Goal: Task Accomplishment & Management: Use online tool/utility

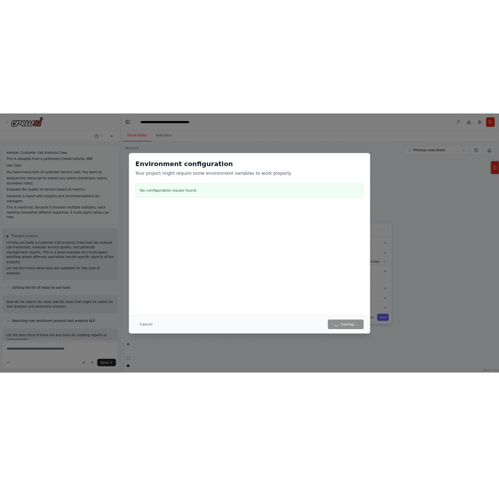
scroll to position [5346, 0]
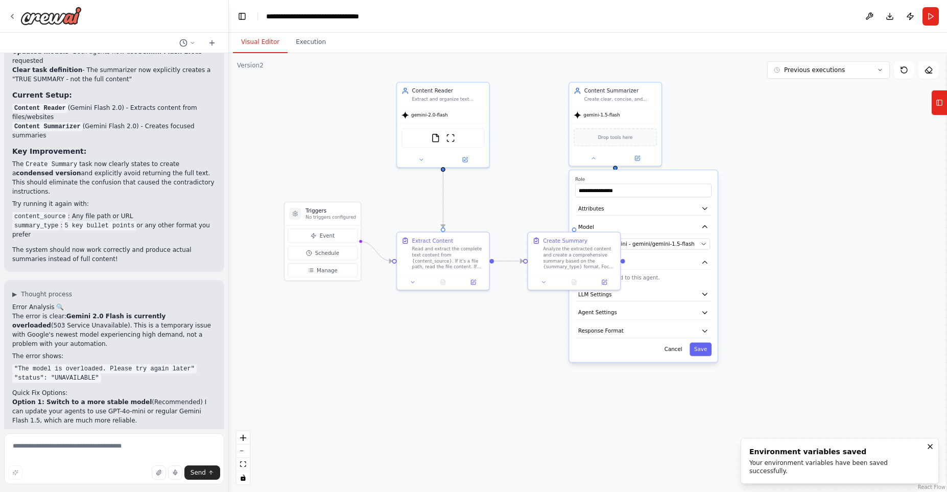
drag, startPoint x: 551, startPoint y: 241, endPoint x: 523, endPoint y: 202, distance: 48.3
click at [523, 202] on div ".deletable-edge-delete-btn { width: 20px; height: 20px; border: 0px solid #ffff…" at bounding box center [588, 272] width 718 height 439
click at [793, 288] on div ".deletable-edge-delete-btn { width: 20px; height: 20px; border: 0px solid #ffff…" at bounding box center [588, 272] width 718 height 439
click at [578, 246] on div "Analyze the extracted content and create a comprehensive summary based on the {…" at bounding box center [577, 254] width 73 height 24
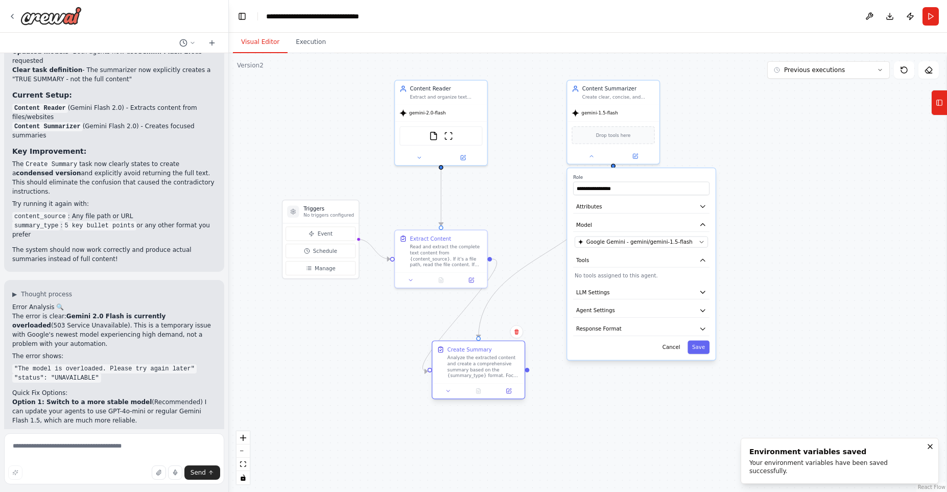
drag, startPoint x: 578, startPoint y: 246, endPoint x: 485, endPoint y: 362, distance: 149.0
click at [485, 362] on div "Analyze the extracted content and create a comprehensive summary based on the {…" at bounding box center [484, 367] width 73 height 24
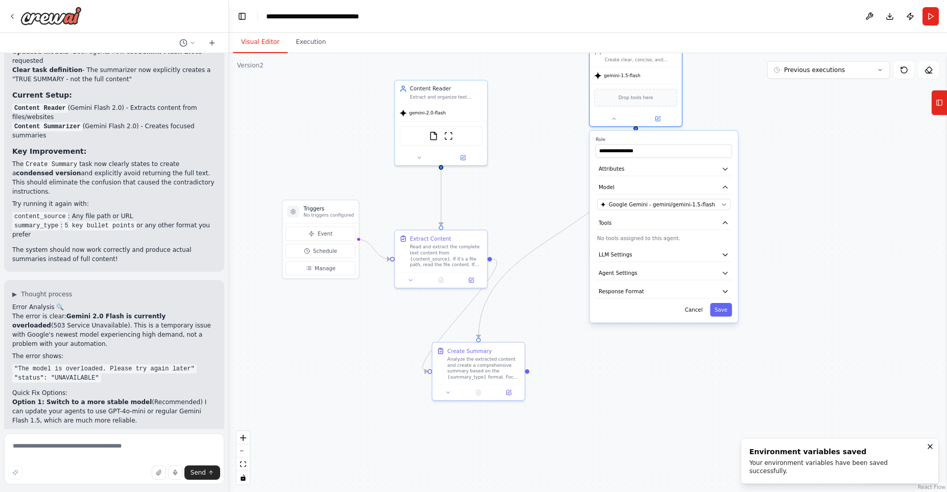
drag, startPoint x: 660, startPoint y: 168, endPoint x: 682, endPoint y: 131, distance: 42.7
click at [682, 131] on div "**********" at bounding box center [664, 226] width 150 height 193
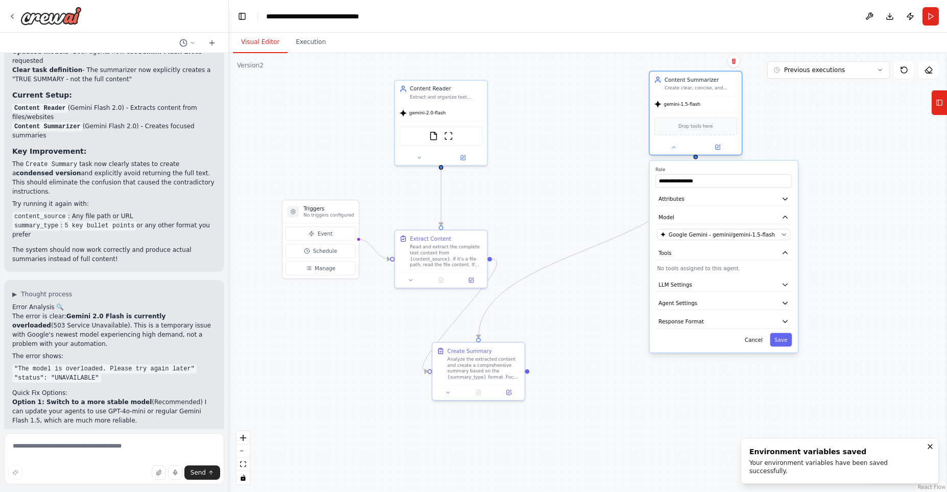
drag, startPoint x: 661, startPoint y: 80, endPoint x: 726, endPoint y: 115, distance: 73.4
click at [726, 115] on div "gemini-1.5-flash Drop tools here" at bounding box center [696, 125] width 92 height 59
click at [669, 150] on button at bounding box center [674, 147] width 42 height 9
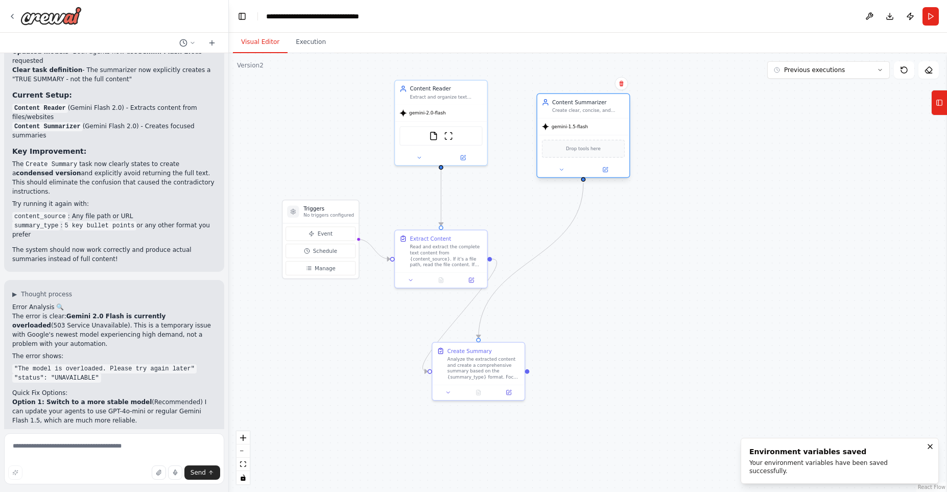
drag, startPoint x: 680, startPoint y: 84, endPoint x: 558, endPoint y: 110, distance: 124.4
click at [558, 110] on div "Content Summarizer Create clear, concise, and comprehensive summaries that capt…" at bounding box center [588, 106] width 73 height 15
drag, startPoint x: 489, startPoint y: 370, endPoint x: 593, endPoint y: 256, distance: 154.5
click at [593, 256] on div "Analyze the extracted content and create a comprehensive summary based on the {…" at bounding box center [588, 254] width 73 height 24
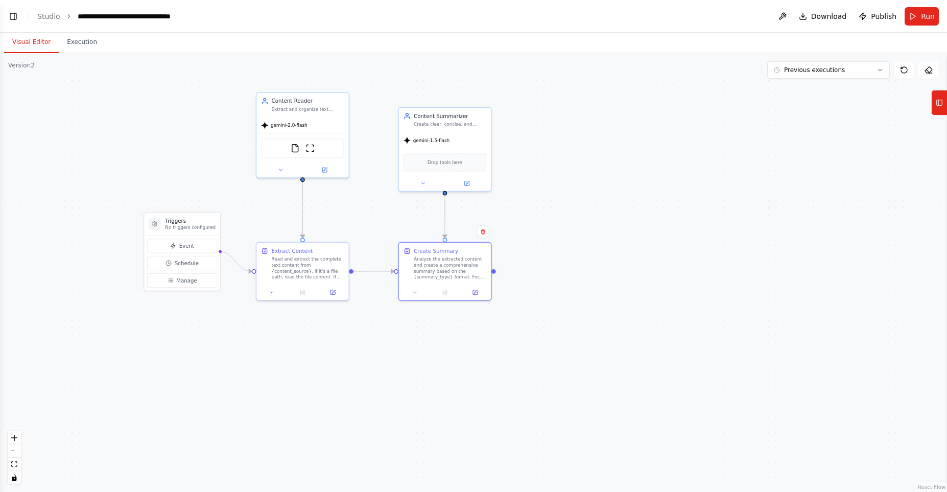
drag, startPoint x: 493, startPoint y: 219, endPoint x: 593, endPoint y: 230, distance: 100.3
click at [593, 230] on div ".deletable-edge-delete-btn { width: 20px; height: 20px; border: 0px solid #ffff…" at bounding box center [473, 272] width 947 height 439
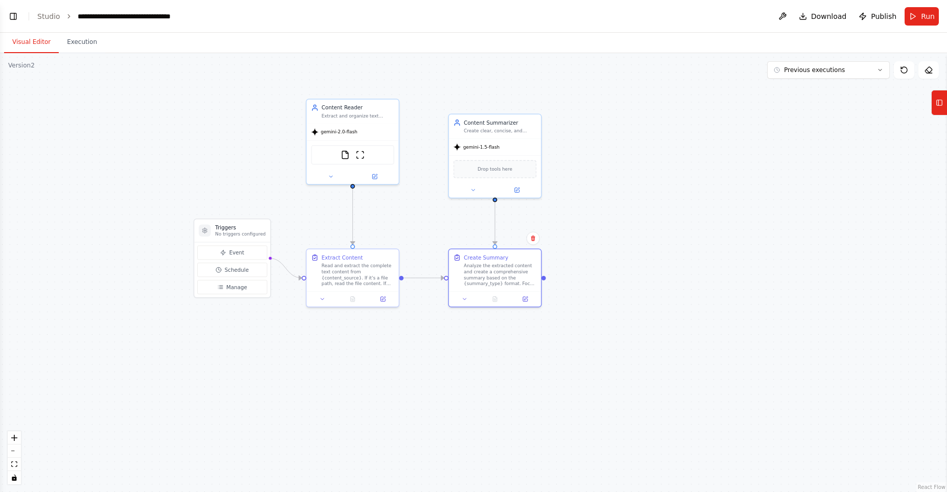
drag, startPoint x: 398, startPoint y: 84, endPoint x: 445, endPoint y: 92, distance: 47.8
click at [445, 92] on div ".deletable-edge-delete-btn { width: 20px; height: 20px; border: 0px solid #ffff…" at bounding box center [473, 272] width 947 height 439
click at [449, 94] on div ".deletable-edge-delete-btn { width: 20px; height: 20px; border: 0px solid #ffff…" at bounding box center [473, 272] width 947 height 439
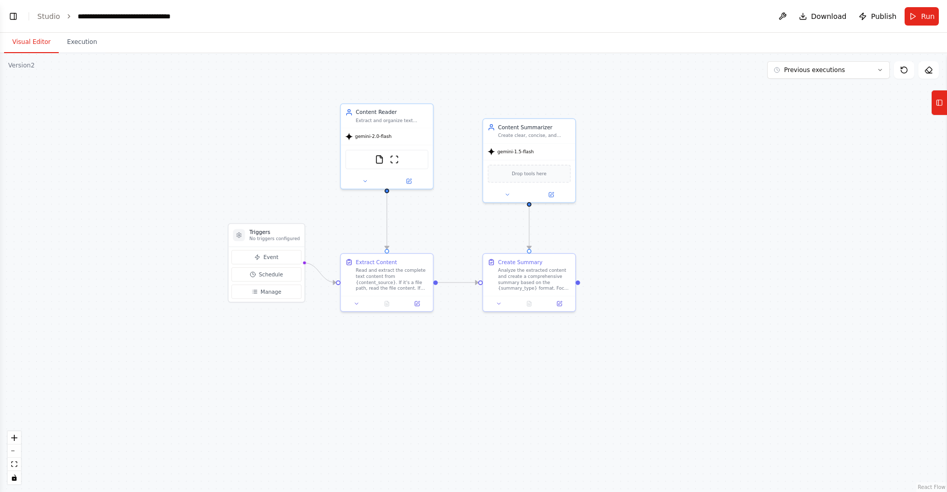
drag, startPoint x: 532, startPoint y: 79, endPoint x: 563, endPoint y: 83, distance: 30.4
click at [563, 83] on div ".deletable-edge-delete-btn { width: 20px; height: 20px; border: 0px solid #ffff…" at bounding box center [473, 272] width 947 height 439
click at [881, 12] on span "Publish" at bounding box center [884, 16] width 26 height 10
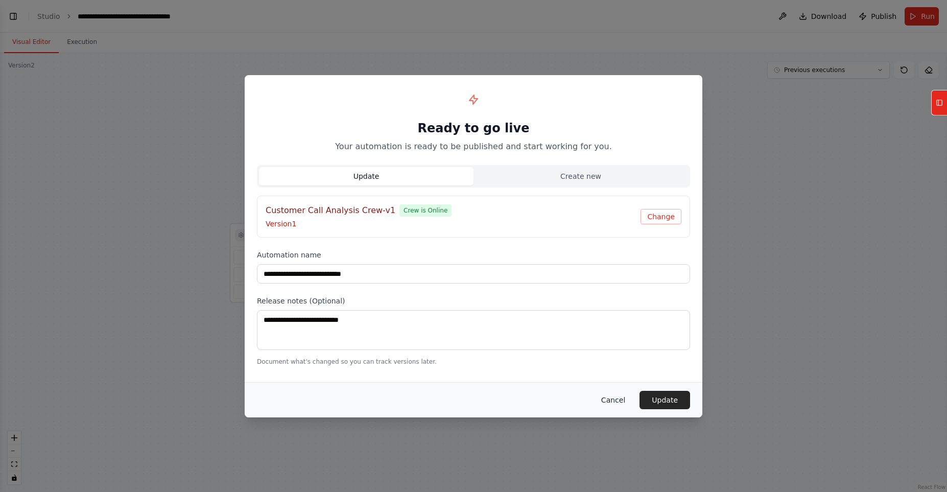
click at [612, 402] on button "Cancel" at bounding box center [613, 400] width 40 height 18
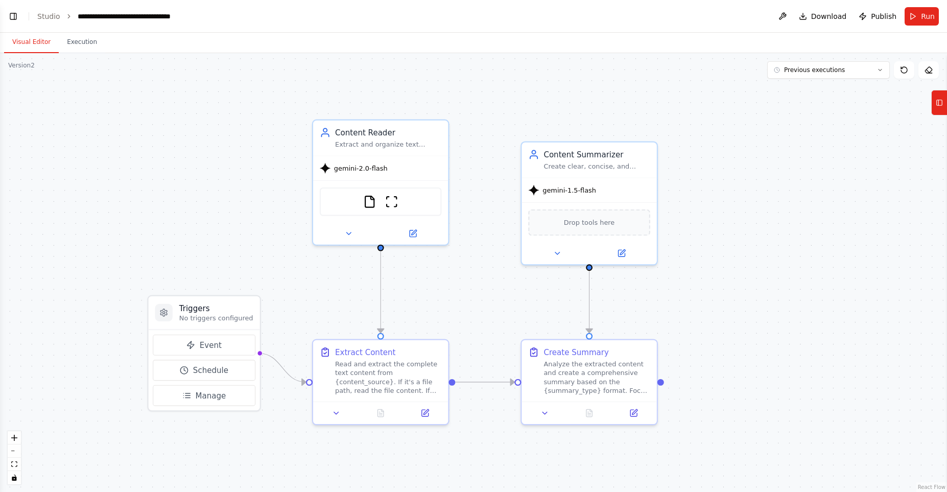
drag, startPoint x: 326, startPoint y: 209, endPoint x: 284, endPoint y: 284, distance: 86.3
click at [284, 284] on div ".deletable-edge-delete-btn { width: 20px; height: 20px; border: 0px solid #ffff…" at bounding box center [473, 272] width 947 height 439
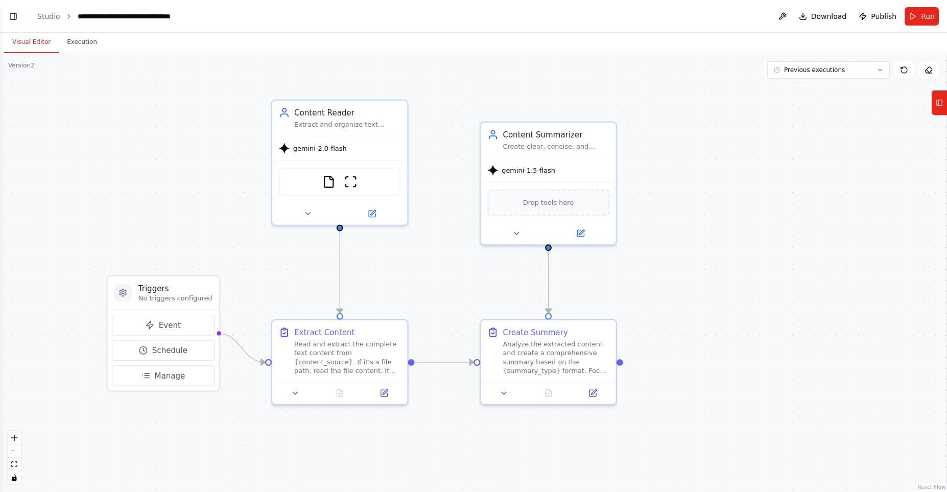
drag, startPoint x: 499, startPoint y: 148, endPoint x: 465, endPoint y: 121, distance: 44.0
click at [465, 121] on div ".deletable-edge-delete-btn { width: 20px; height: 20px; border: 0px solid #ffff…" at bounding box center [473, 272] width 947 height 439
click at [176, 284] on h3 "Triggers" at bounding box center [175, 288] width 74 height 11
click at [156, 283] on h3 "Triggers" at bounding box center [175, 288] width 74 height 11
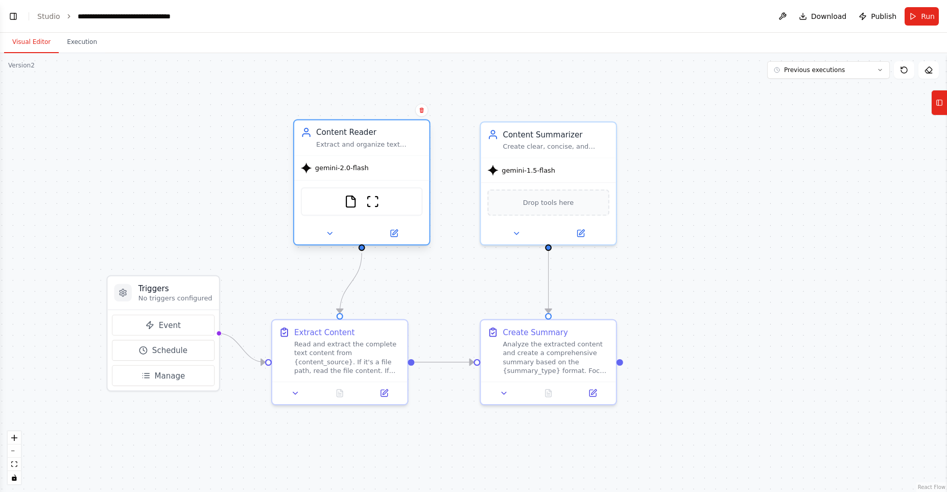
drag, startPoint x: 325, startPoint y: 118, endPoint x: 350, endPoint y: 141, distance: 34.0
click at [350, 141] on div "Content Reader Extract and organize text content from various sources including…" at bounding box center [369, 138] width 107 height 22
click at [373, 205] on img at bounding box center [372, 201] width 13 height 13
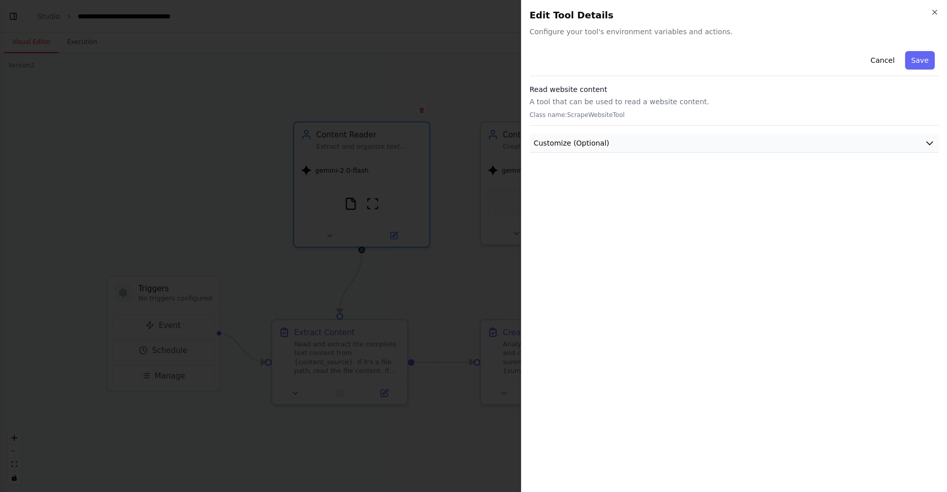
click at [635, 147] on button "Customize (Optional)" at bounding box center [734, 143] width 409 height 19
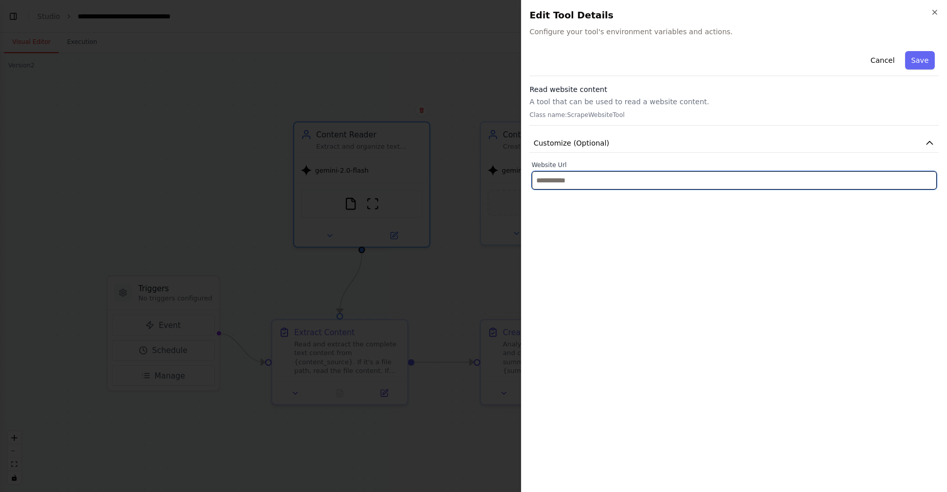
click at [574, 184] on input "text" at bounding box center [734, 180] width 405 height 18
click at [542, 184] on input "text" at bounding box center [734, 180] width 405 height 18
paste input "**********"
type input "**********"
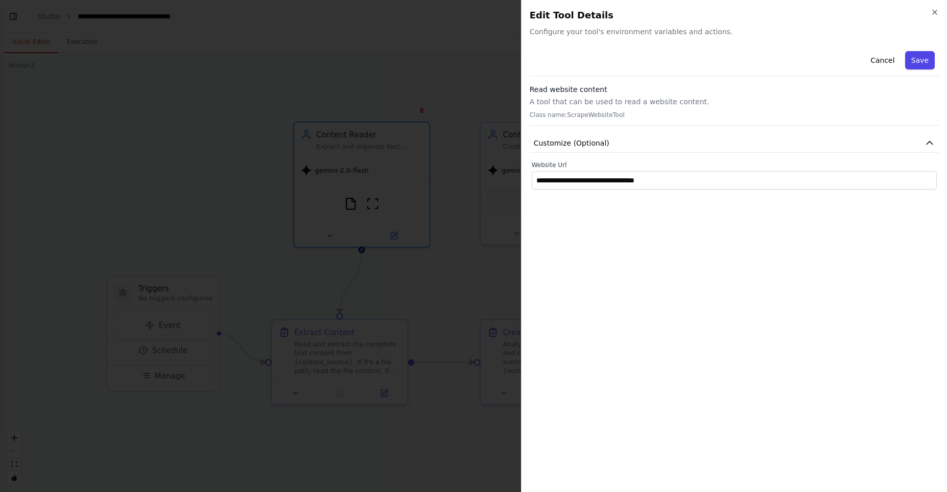
click at [930, 62] on button "Save" at bounding box center [920, 60] width 30 height 18
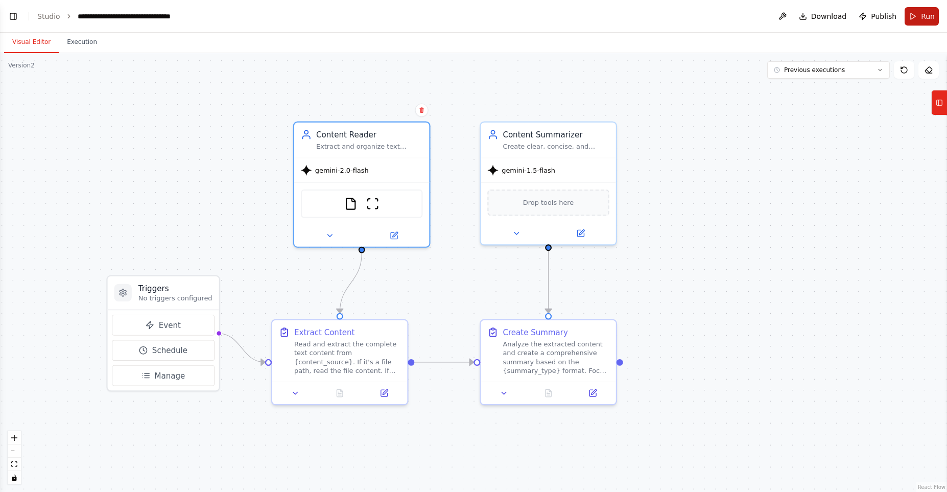
click at [918, 15] on button "Run" at bounding box center [922, 16] width 34 height 18
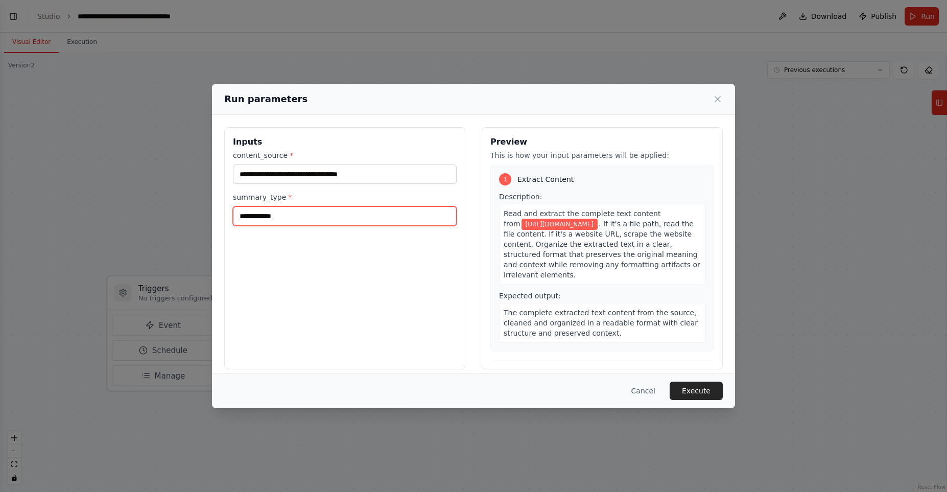
drag, startPoint x: 233, startPoint y: 213, endPoint x: 295, endPoint y: 213, distance: 62.3
click at [295, 213] on input "**********" at bounding box center [345, 215] width 224 height 19
click at [689, 391] on button "Execute" at bounding box center [696, 391] width 53 height 18
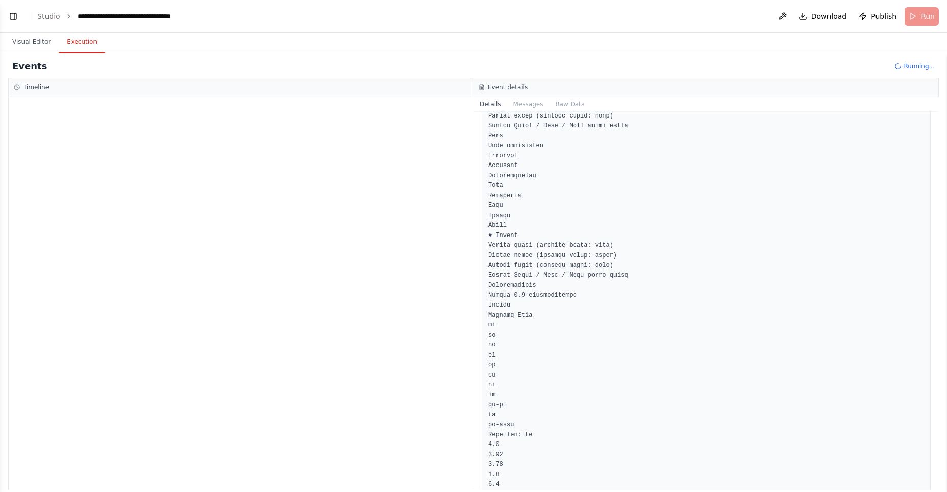
scroll to position [0, 0]
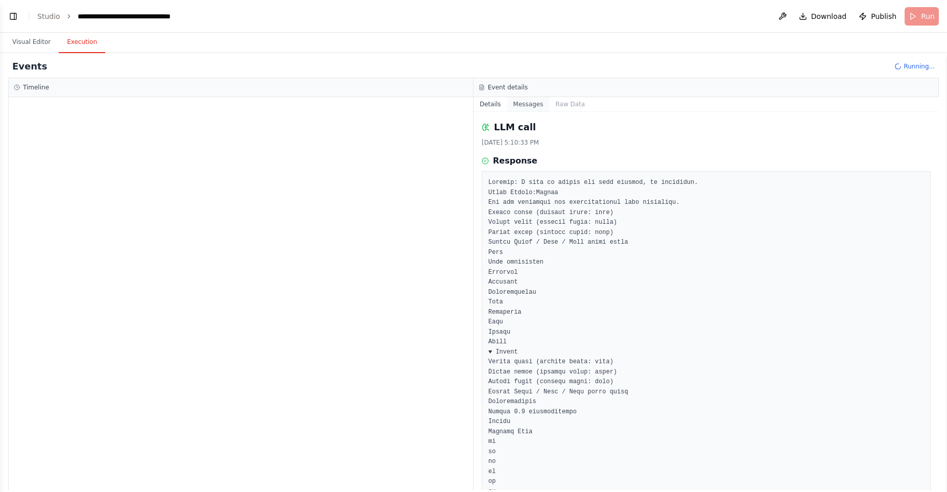
click at [527, 108] on button "Messages" at bounding box center [528, 104] width 42 height 14
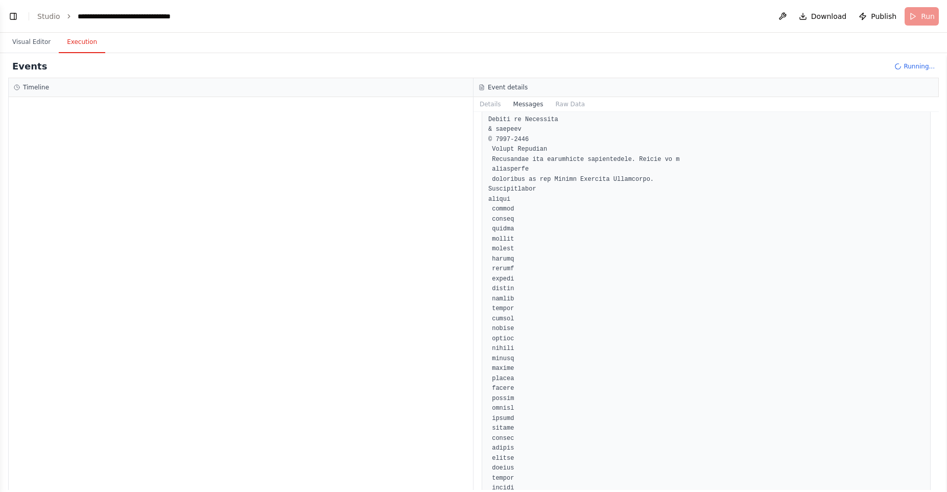
scroll to position [4194, 0]
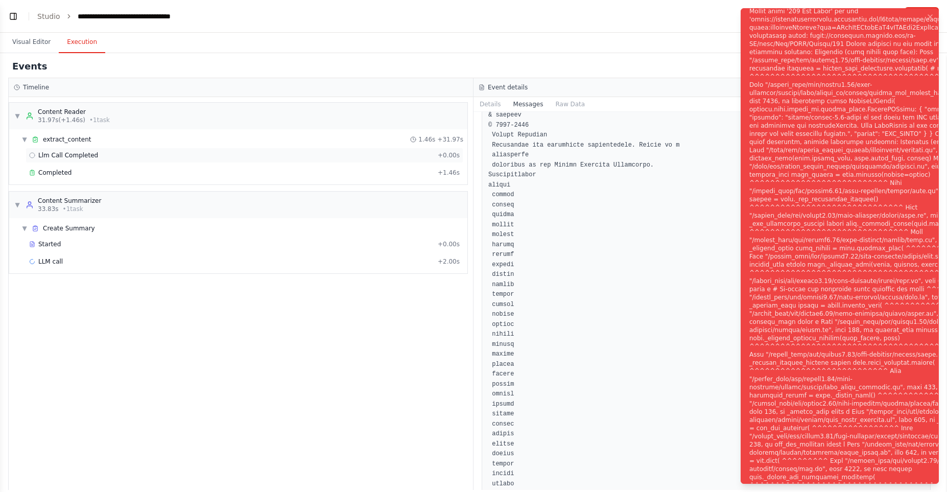
click at [72, 153] on span "Llm Call Completed" at bounding box center [68, 155] width 60 height 8
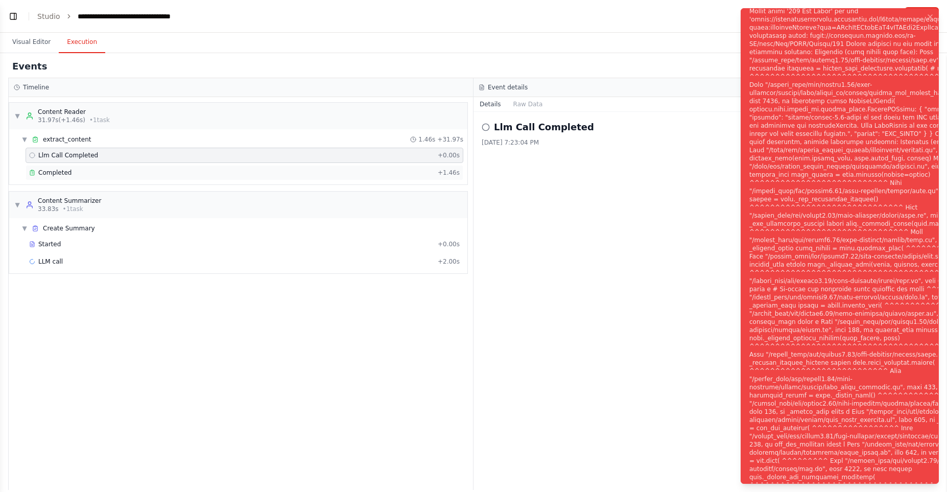
click at [79, 169] on div "Completed" at bounding box center [231, 173] width 405 height 8
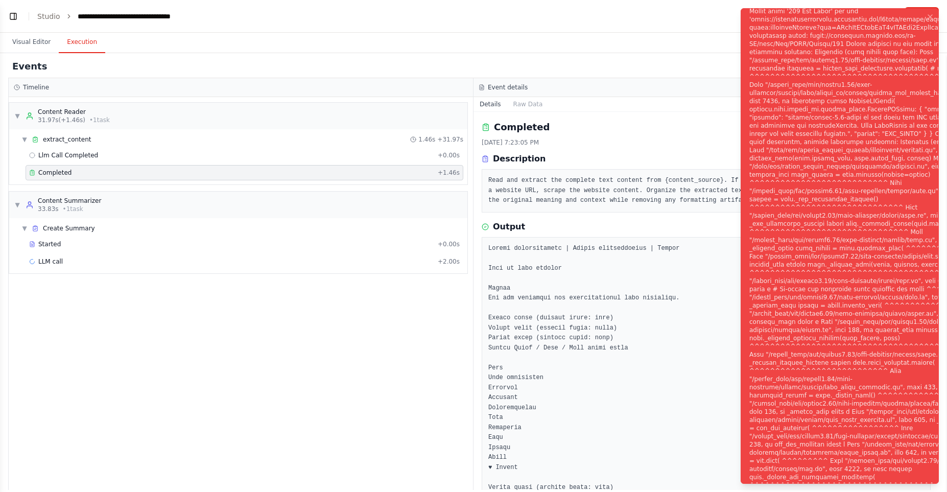
click at [79, 169] on div "Completed" at bounding box center [231, 173] width 405 height 8
click at [929, 16] on icon "Notifications (F8)" at bounding box center [930, 17] width 8 height 8
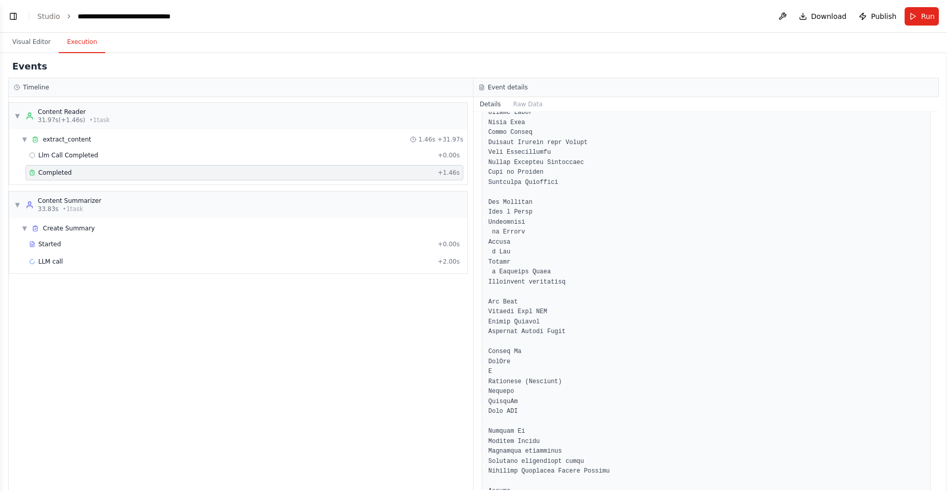
scroll to position [4459, 0]
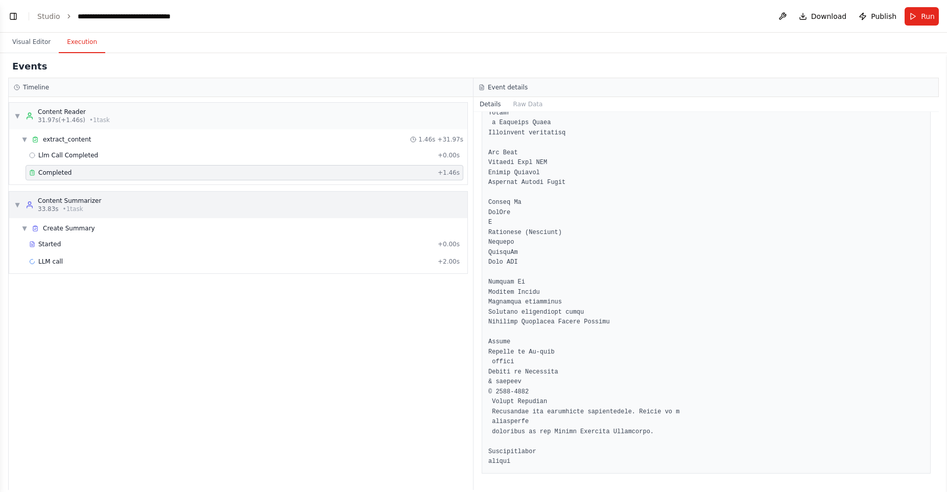
click at [75, 201] on div "Content Summarizer" at bounding box center [69, 201] width 63 height 8
click at [58, 206] on div "33.83s • 1 task" at bounding box center [69, 209] width 63 height 8
click at [66, 235] on div "▼ Create Summary" at bounding box center [242, 228] width 450 height 16
click at [48, 230] on span "Create Summary" at bounding box center [69, 228] width 52 height 8
click at [43, 262] on span "LLM call" at bounding box center [50, 262] width 25 height 8
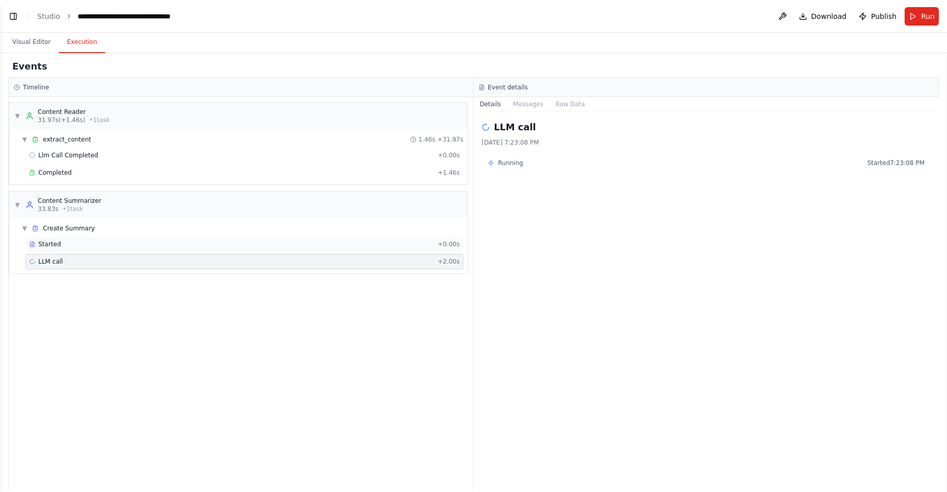
click at [43, 247] on span "Started" at bounding box center [49, 244] width 22 height 8
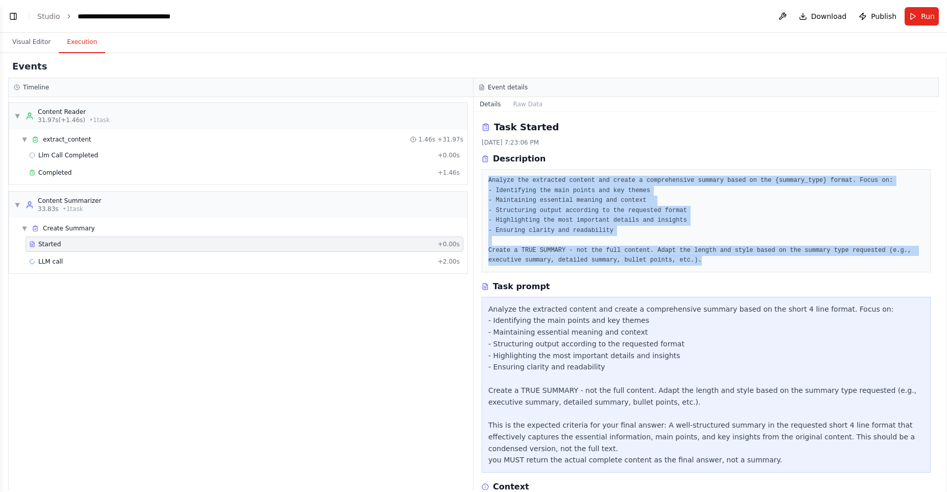
drag, startPoint x: 487, startPoint y: 185, endPoint x: 723, endPoint y: 267, distance: 250.1
click at [723, 267] on div "Analyze the extracted content and create a comprehensive summary based on the {…" at bounding box center [706, 220] width 449 height 103
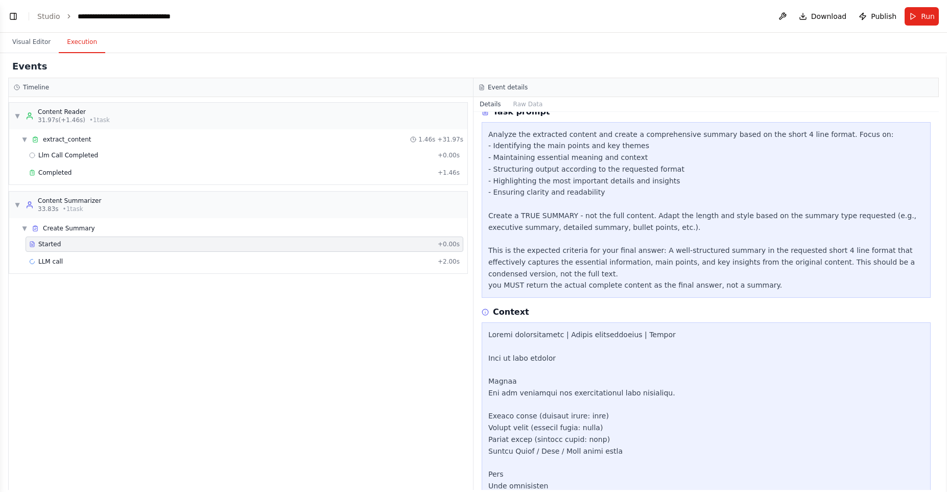
scroll to position [349, 0]
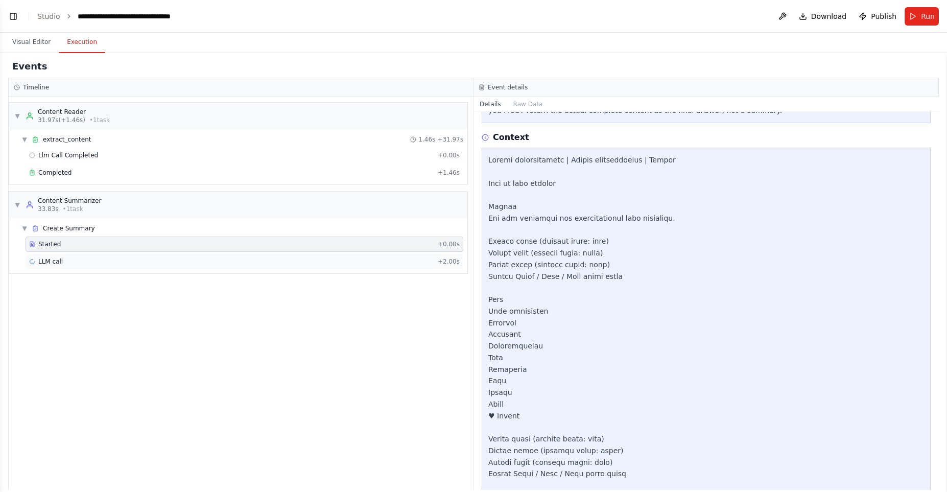
click at [133, 267] on div "LLM call + 2.00s" at bounding box center [245, 261] width 438 height 15
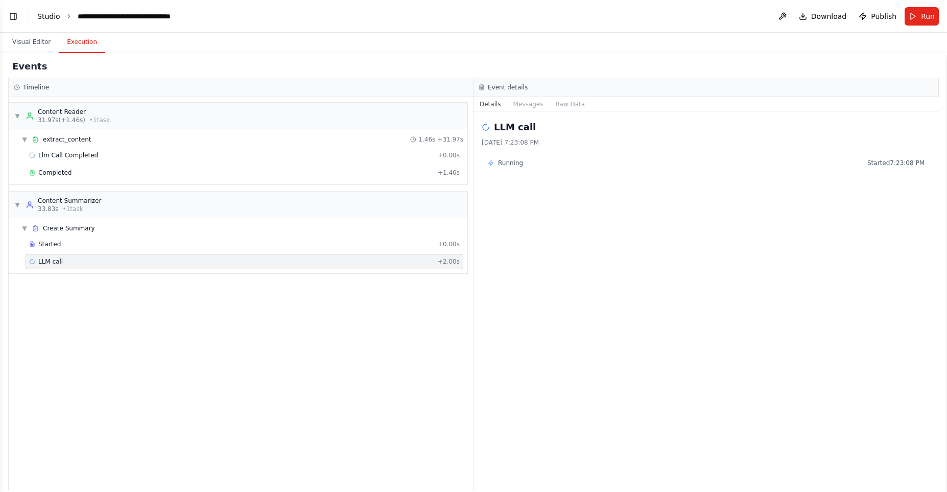
click at [48, 15] on link "Studio" at bounding box center [48, 16] width 23 height 8
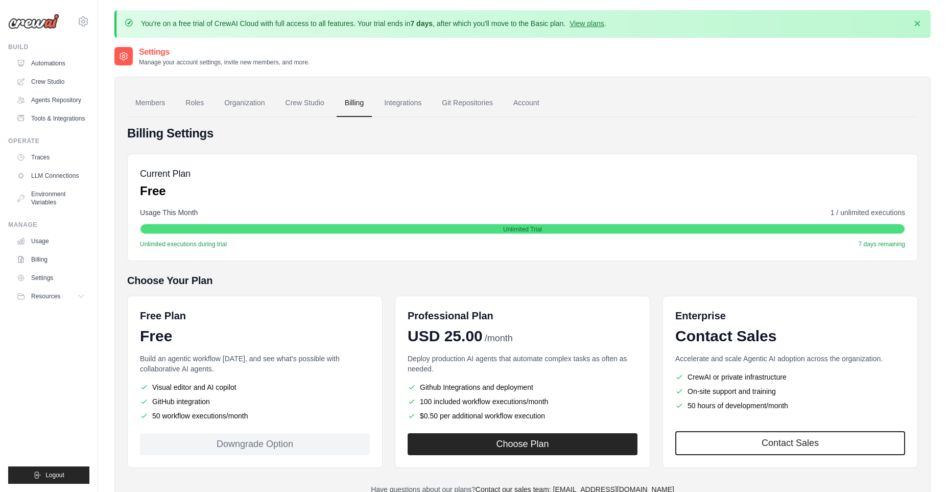
scroll to position [56, 0]
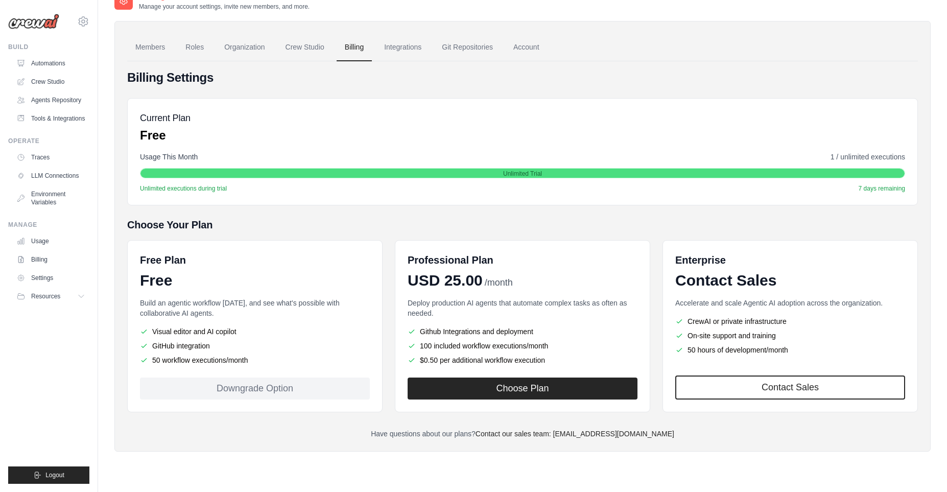
drag, startPoint x: 134, startPoint y: 263, endPoint x: 277, endPoint y: 361, distance: 174.2
click at [277, 361] on div "Free Plan Free Build an agentic workflow today, and see what's possible with co…" at bounding box center [254, 326] width 255 height 172
drag, startPoint x: 151, startPoint y: 356, endPoint x: 254, endPoint y: 361, distance: 102.9
click at [254, 361] on li "50 workflow executions/month" at bounding box center [255, 360] width 230 height 10
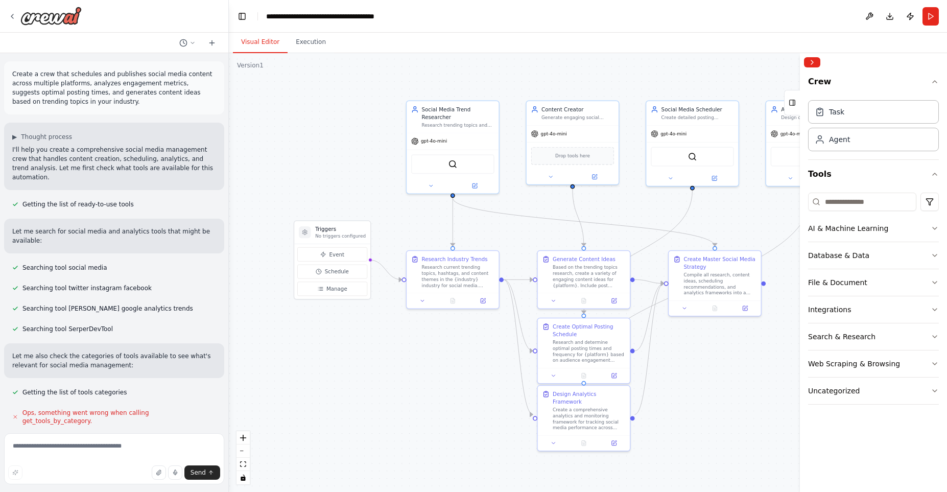
scroll to position [569, 0]
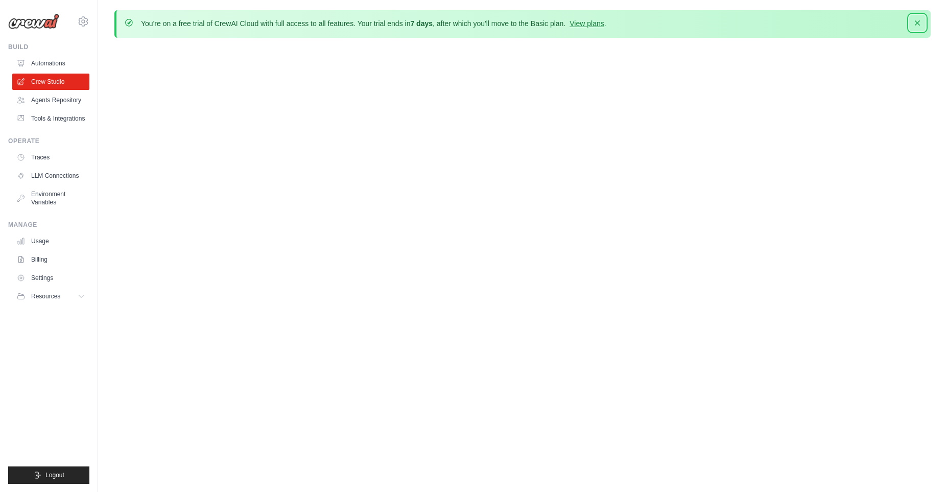
click at [915, 24] on icon "button" at bounding box center [918, 23] width 10 height 10
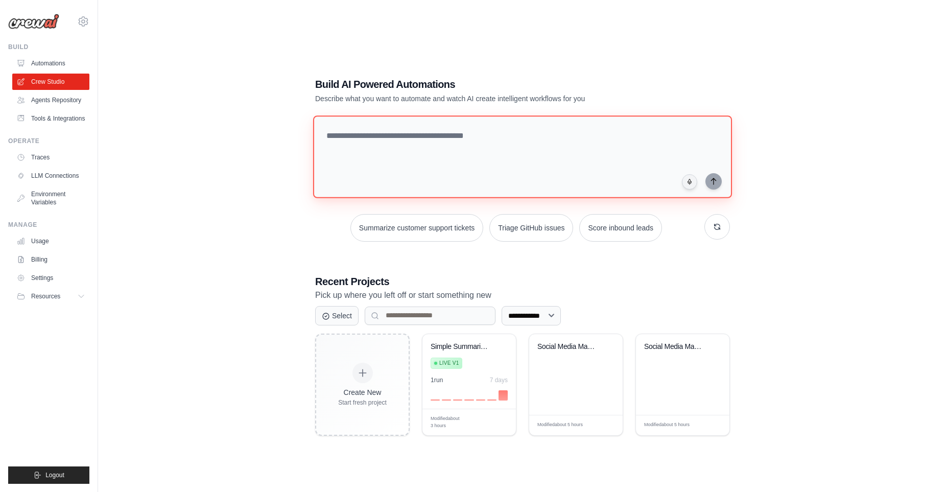
click at [365, 145] on textarea at bounding box center [522, 156] width 419 height 83
click at [56, 103] on link "Agents Repository" at bounding box center [51, 100] width 77 height 16
click at [42, 79] on link "Crew Studio" at bounding box center [51, 82] width 77 height 16
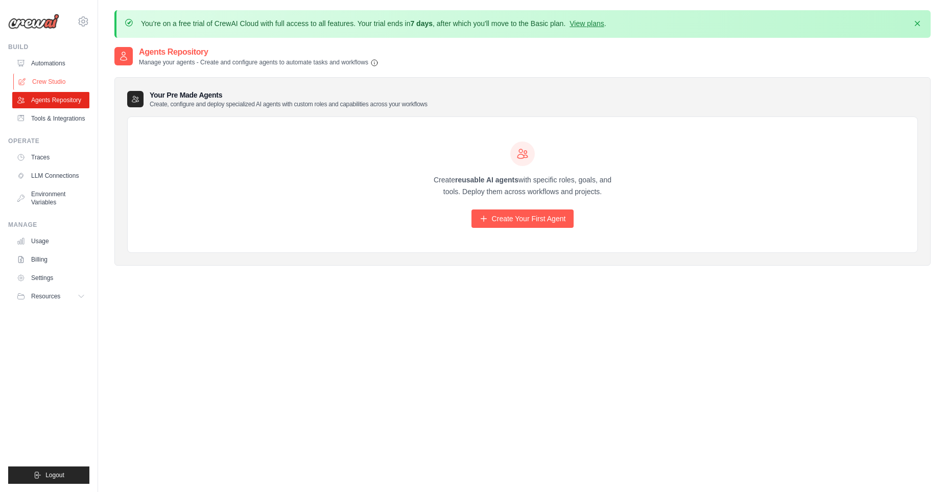
click at [34, 75] on link "Crew Studio" at bounding box center [51, 82] width 77 height 16
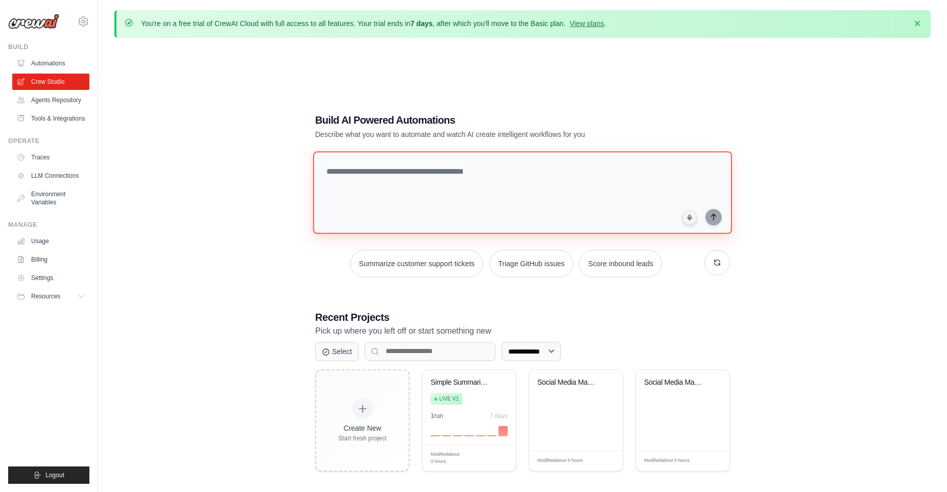
click at [420, 213] on textarea at bounding box center [522, 192] width 419 height 83
click at [918, 29] on button "Dismiss" at bounding box center [917, 23] width 16 height 16
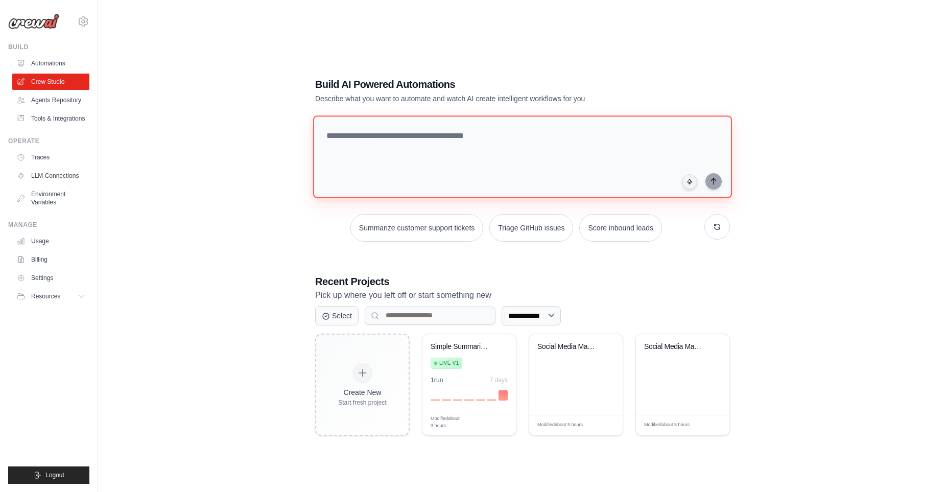
click at [386, 150] on textarea at bounding box center [522, 156] width 419 height 83
click at [61, 58] on link "Automations" at bounding box center [51, 63] width 77 height 16
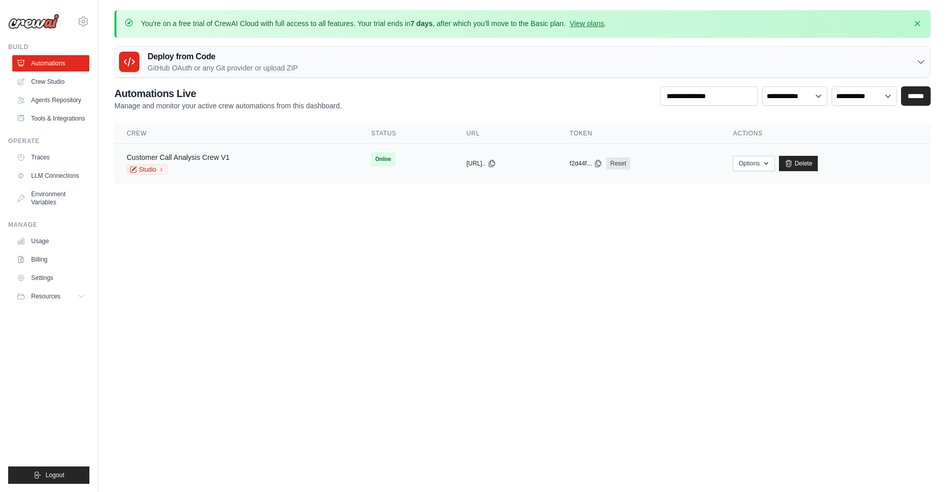
click at [182, 158] on link "Customer Call Analysis Crew V1" at bounding box center [178, 157] width 103 height 8
click at [77, 301] on button "Resources" at bounding box center [51, 296] width 77 height 16
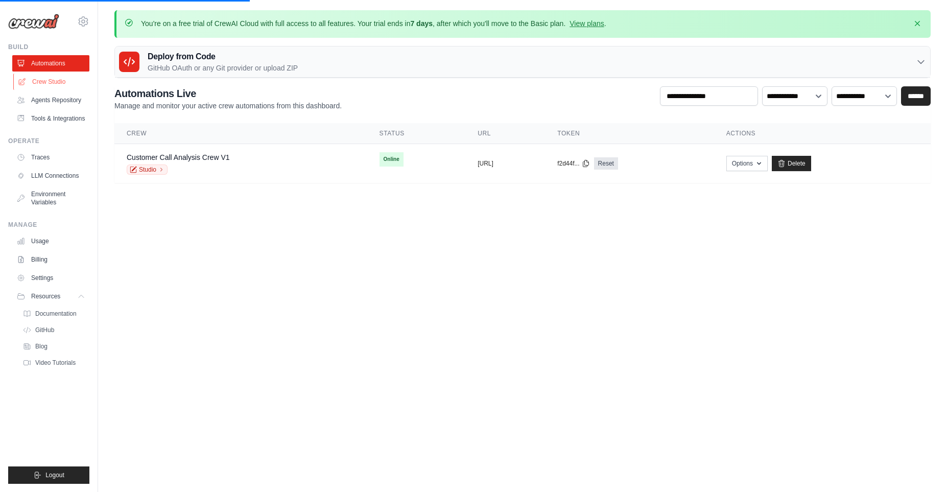
click at [43, 86] on link "Crew Studio" at bounding box center [51, 82] width 77 height 16
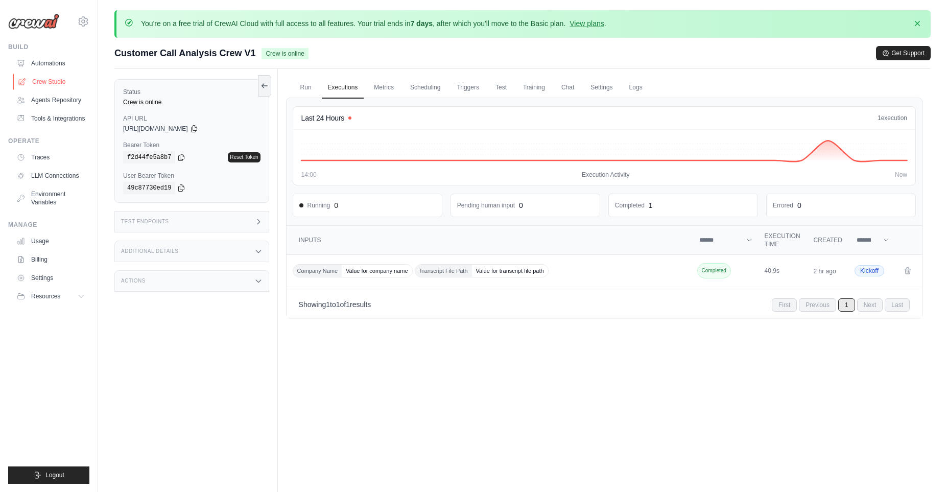
click at [44, 83] on link "Crew Studio" at bounding box center [51, 82] width 77 height 16
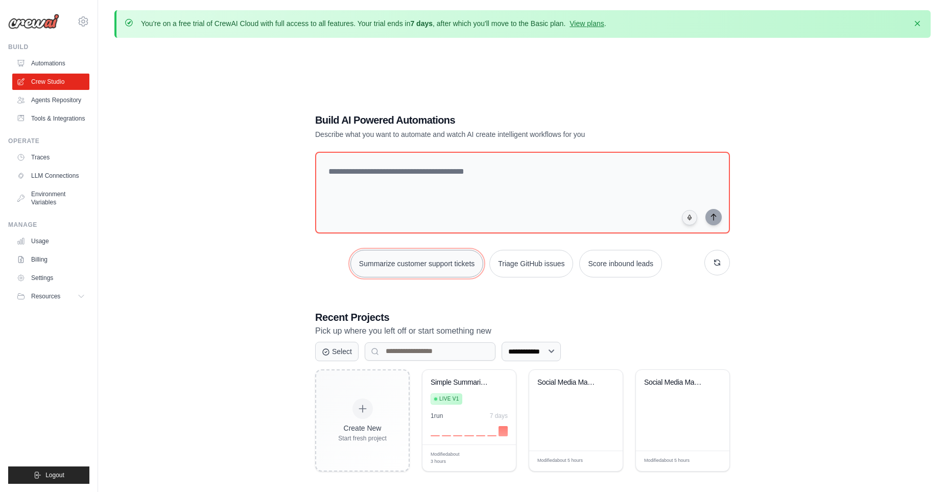
click at [413, 261] on button "Summarize customer support tickets" at bounding box center [417, 264] width 133 height 28
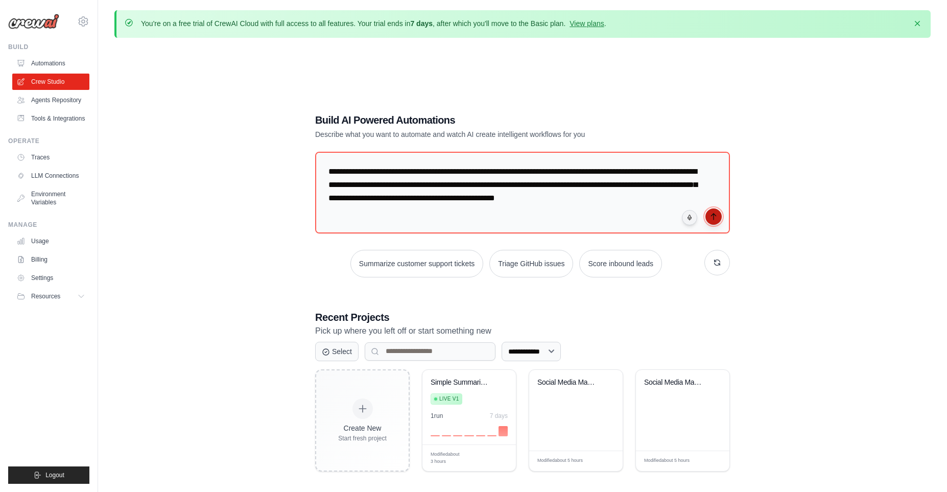
click at [713, 217] on icon "submit" at bounding box center [714, 217] width 8 height 8
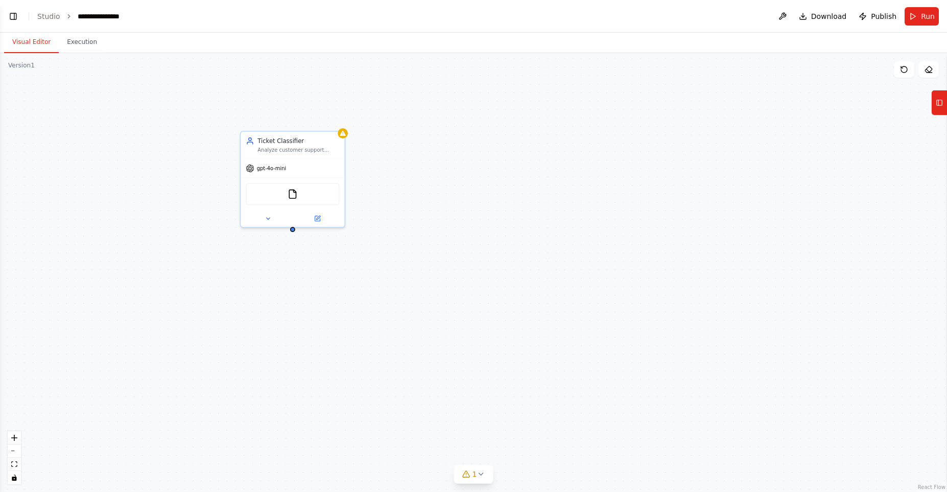
click at [33, 36] on button "Visual Editor" at bounding box center [31, 42] width 55 height 21
drag, startPoint x: 212, startPoint y: 111, endPoint x: 310, endPoint y: 110, distance: 97.6
click at [310, 110] on div "Ticket Classifier Analyze customer support tickets to categorize them by urgenc…" at bounding box center [473, 272] width 947 height 439
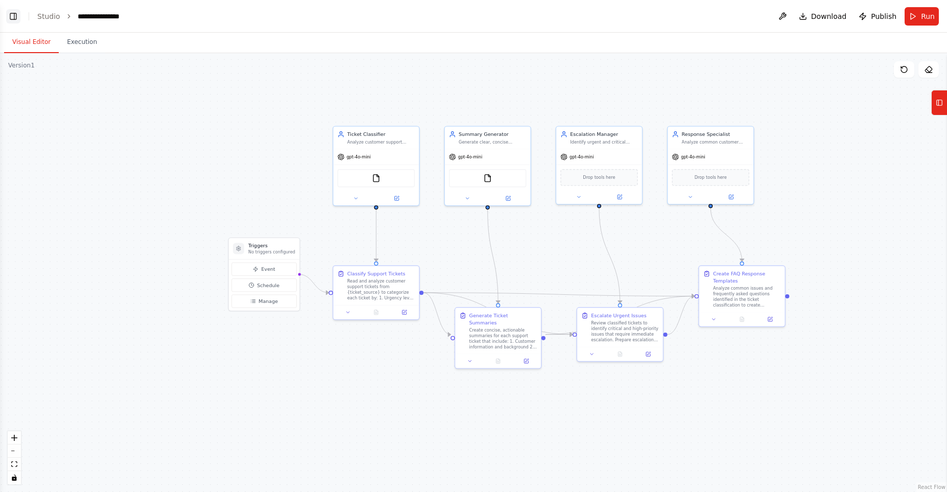
click at [11, 15] on button "Toggle Left Sidebar" at bounding box center [13, 16] width 14 height 14
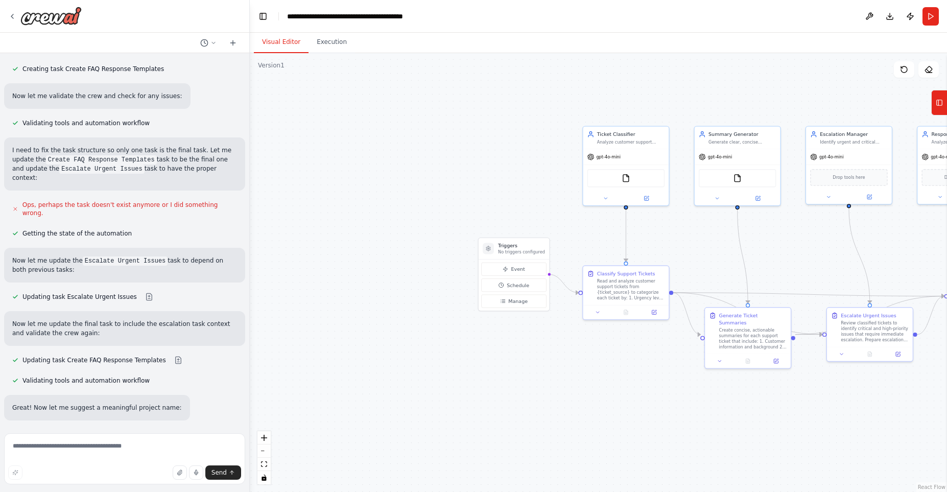
scroll to position [698, 0]
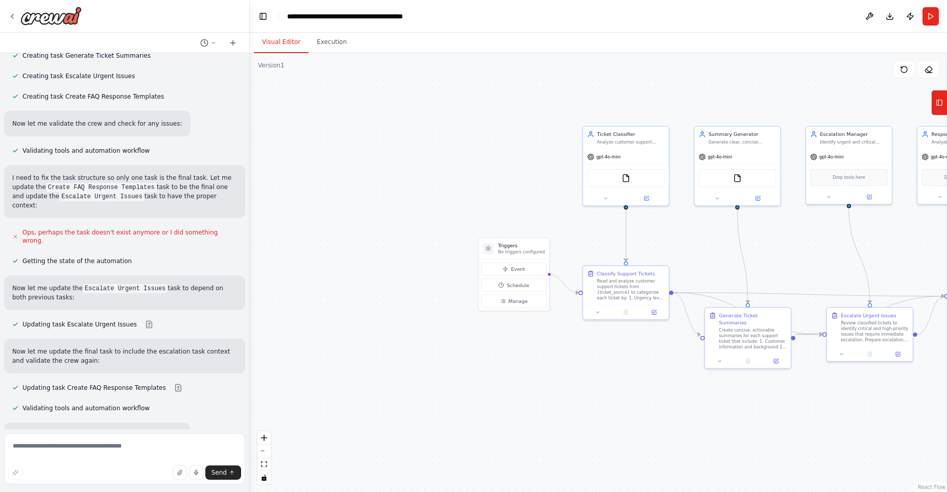
drag, startPoint x: 227, startPoint y: 188, endPoint x: 250, endPoint y: 190, distance: 23.1
click at [250, 190] on div "Create a crew that automatically reads through customer support tickets, catego…" at bounding box center [473, 246] width 947 height 492
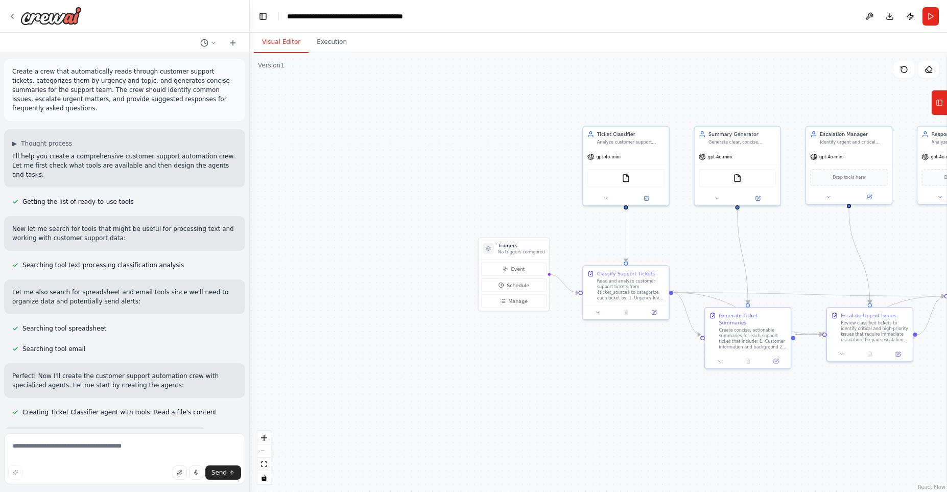
scroll to position [0, 0]
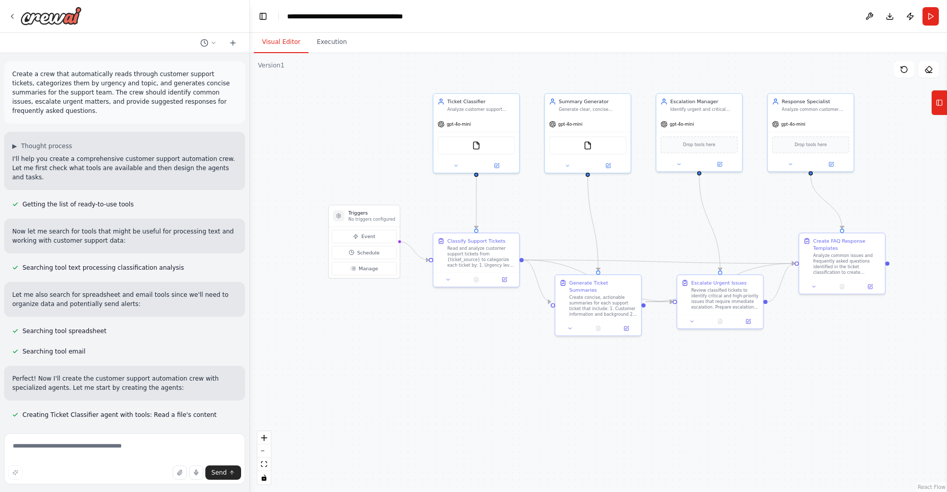
drag, startPoint x: 465, startPoint y: 321, endPoint x: 315, endPoint y: 289, distance: 153.2
click at [315, 289] on div ".deletable-edge-delete-btn { width: 20px; height: 20px; border: 0px solid #ffff…" at bounding box center [598, 272] width 697 height 439
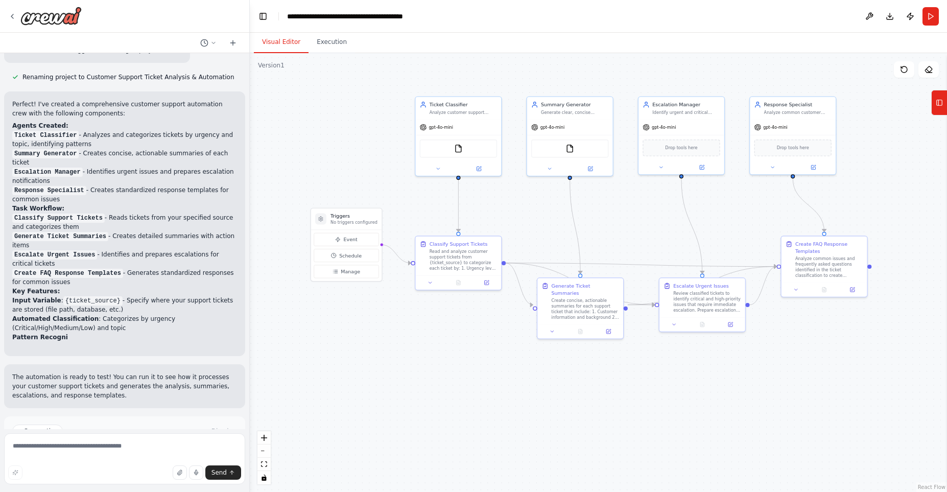
drag, startPoint x: 338, startPoint y: 149, endPoint x: 320, endPoint y: 152, distance: 18.1
click at [320, 152] on div ".deletable-edge-delete-btn { width: 20px; height: 20px; border: 0px solid #ffff…" at bounding box center [598, 272] width 697 height 439
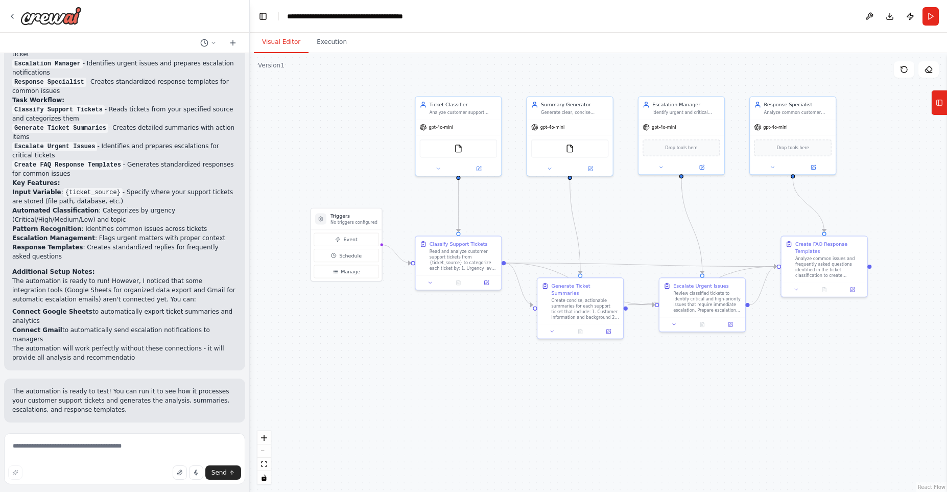
scroll to position [1193, 0]
drag, startPoint x: 451, startPoint y: 254, endPoint x: 451, endPoint y: 298, distance: 44.5
click at [451, 298] on div "Read and analyze customer support tickets from {ticket_source} to categorize ea…" at bounding box center [463, 300] width 67 height 22
